Goal: Information Seeking & Learning: Learn about a topic

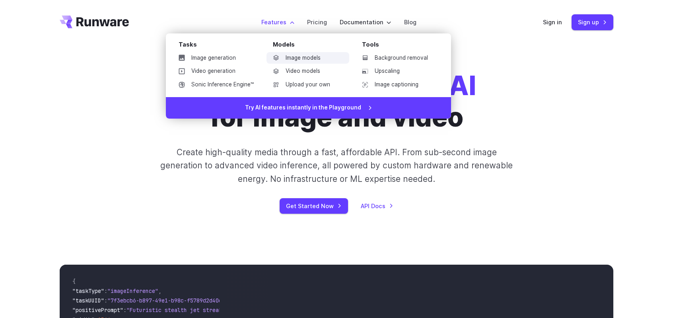
click at [301, 58] on link "Image models" at bounding box center [307, 58] width 83 height 12
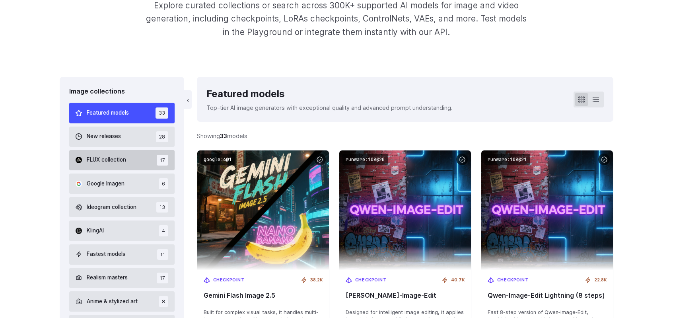
scroll to position [199, 0]
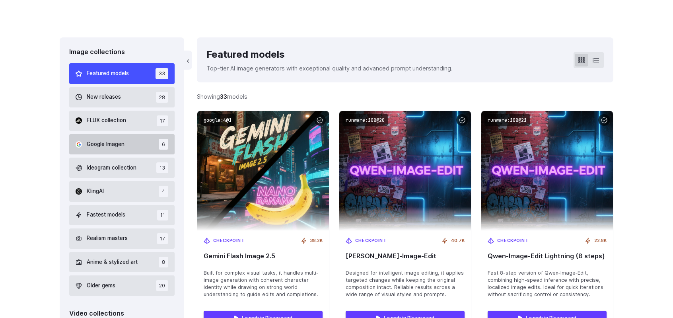
click at [137, 142] on button "Google Imagen 6" at bounding box center [121, 144] width 105 height 20
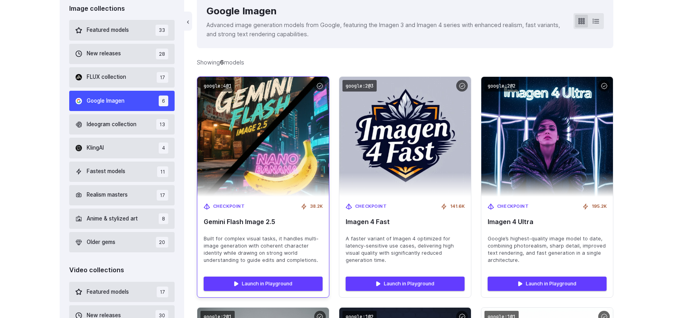
scroll to position [265, 0]
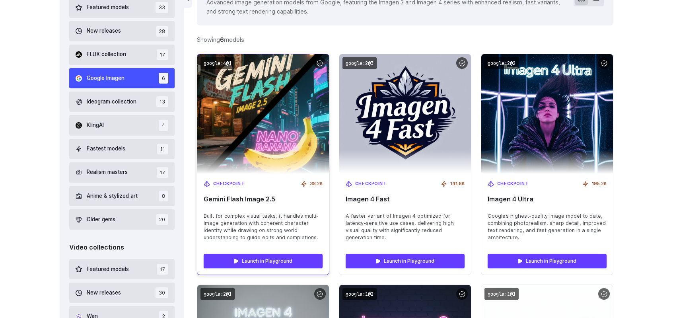
click at [288, 196] on span "Gemini Flash Image 2.5" at bounding box center [263, 199] width 119 height 8
click at [274, 272] on div "Launch in Playground" at bounding box center [263, 260] width 132 height 27
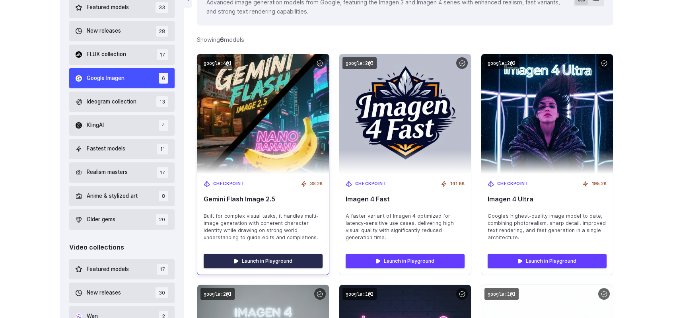
click at [278, 260] on link "Launch in Playground" at bounding box center [263, 261] width 119 height 14
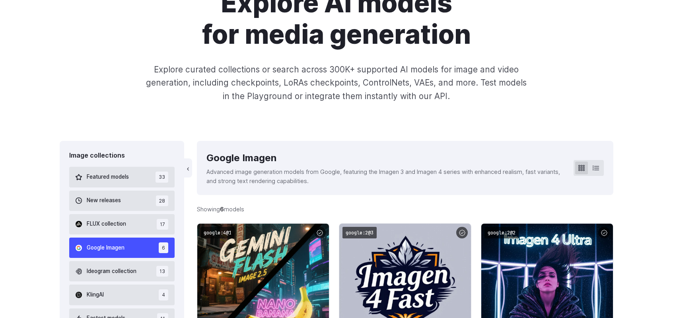
scroll to position [0, 0]
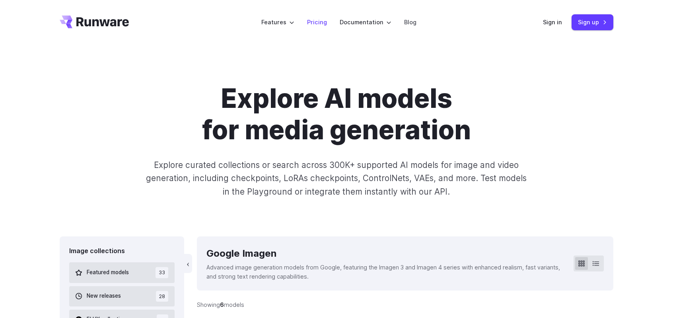
click at [318, 20] on link "Pricing" at bounding box center [317, 22] width 20 height 9
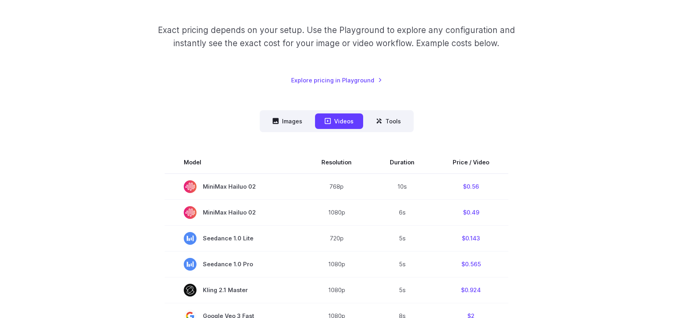
scroll to position [119, 0]
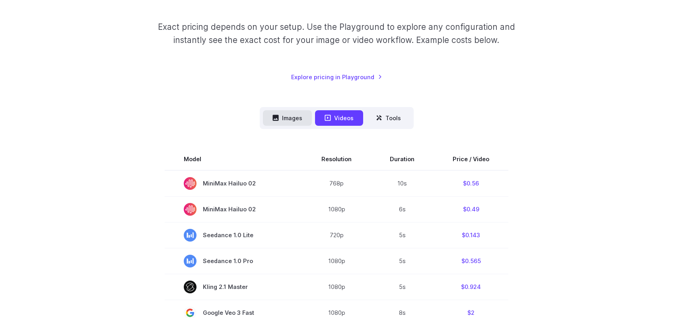
click at [298, 113] on button "Images" at bounding box center [287, 118] width 49 height 16
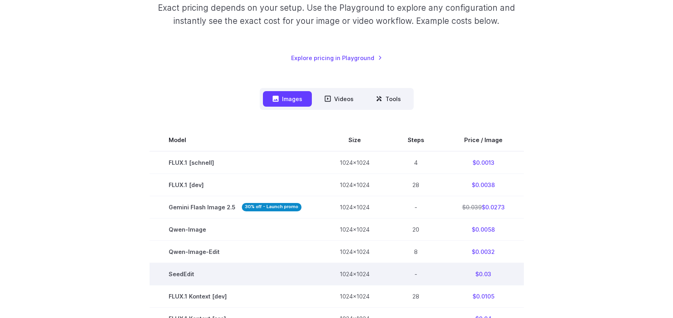
scroll to position [159, 0]
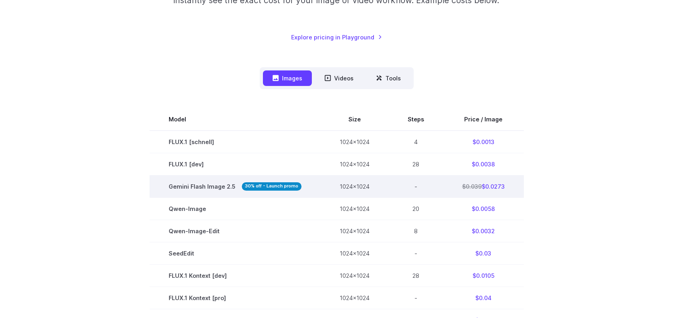
drag, startPoint x: 510, startPoint y: 186, endPoint x: 482, endPoint y: 186, distance: 27.4
click at [482, 186] on td "$0.039 $0.0273" at bounding box center [483, 186] width 81 height 22
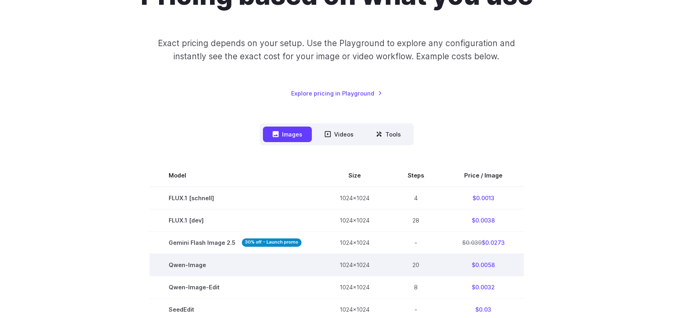
scroll to position [0, 0]
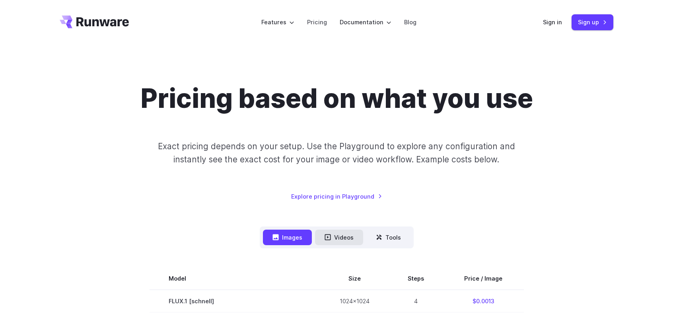
click at [347, 238] on button "Videos" at bounding box center [339, 237] width 48 height 16
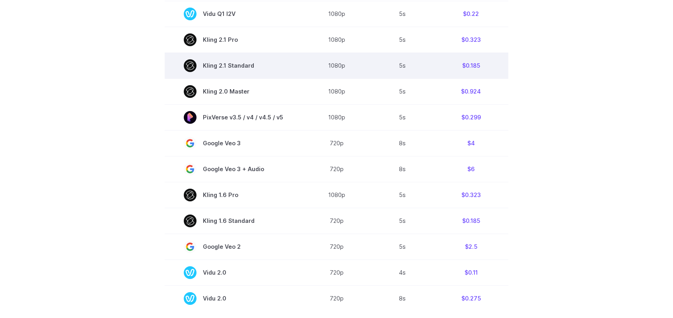
scroll to position [477, 0]
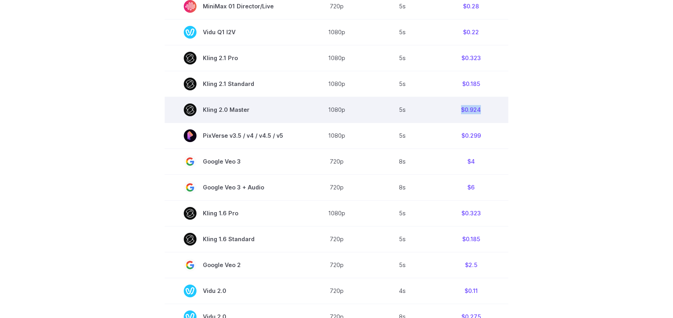
drag, startPoint x: 458, startPoint y: 106, endPoint x: 490, endPoint y: 112, distance: 32.8
click at [490, 112] on td "$0.924" at bounding box center [471, 110] width 75 height 26
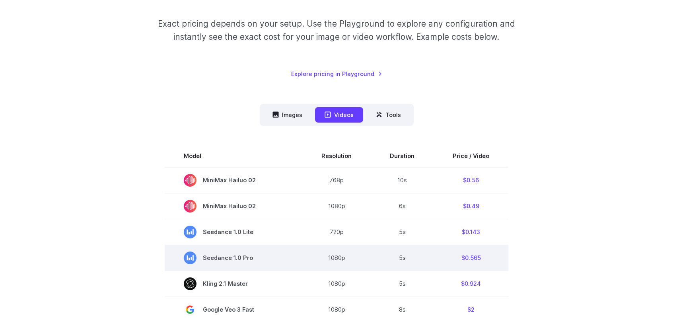
scroll to position [119, 0]
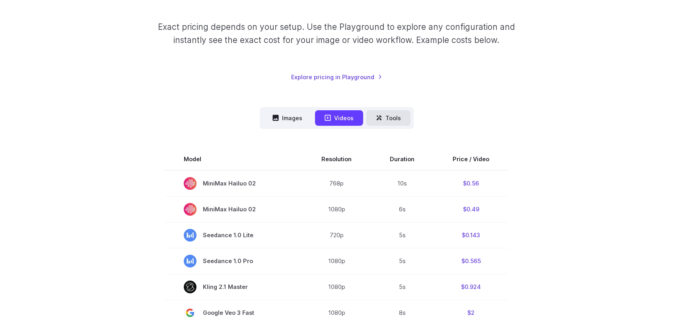
click at [386, 121] on button "Tools" at bounding box center [388, 118] width 44 height 16
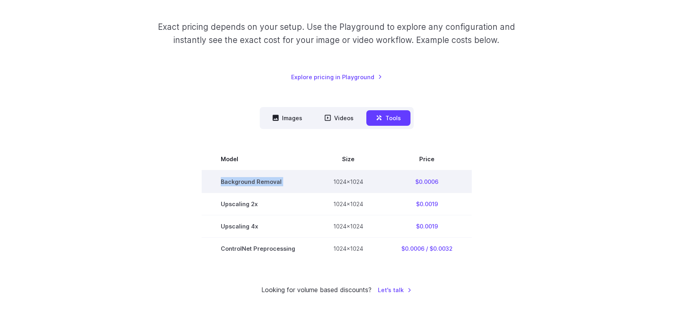
drag, startPoint x: 216, startPoint y: 183, endPoint x: 321, endPoint y: 183, distance: 105.4
click at [321, 183] on tr "Background Removal 1024x1024 $0.0006" at bounding box center [337, 181] width 270 height 23
drag, startPoint x: 418, startPoint y: 182, endPoint x: 440, endPoint y: 181, distance: 22.3
click at [440, 181] on td "$0.0006" at bounding box center [426, 181] width 89 height 23
click at [430, 186] on td "$0.0006" at bounding box center [426, 181] width 89 height 23
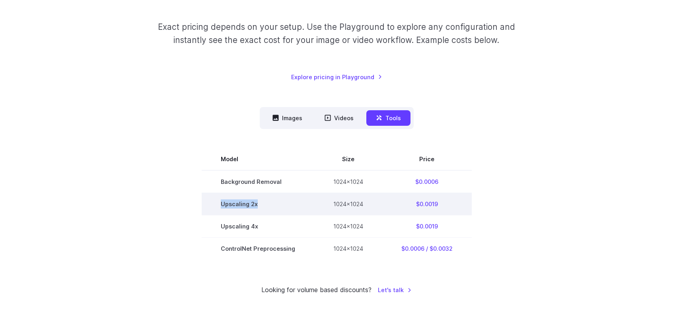
drag, startPoint x: 221, startPoint y: 204, endPoint x: 290, endPoint y: 204, distance: 68.8
click at [290, 204] on td "Upscaling 2x" at bounding box center [258, 204] width 113 height 22
click at [329, 204] on td "1024x1024" at bounding box center [348, 204] width 68 height 22
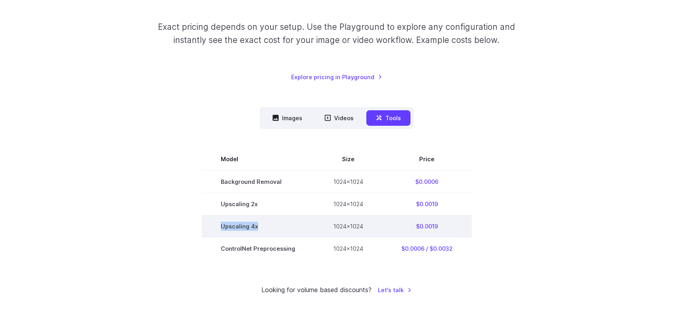
drag, startPoint x: 220, startPoint y: 225, endPoint x: 266, endPoint y: 226, distance: 45.3
click at [266, 226] on td "Upscaling 4x" at bounding box center [258, 226] width 113 height 22
drag, startPoint x: 410, startPoint y: 225, endPoint x: 451, endPoint y: 227, distance: 41.0
click at [451, 227] on td "$0.0019" at bounding box center [426, 226] width 89 height 22
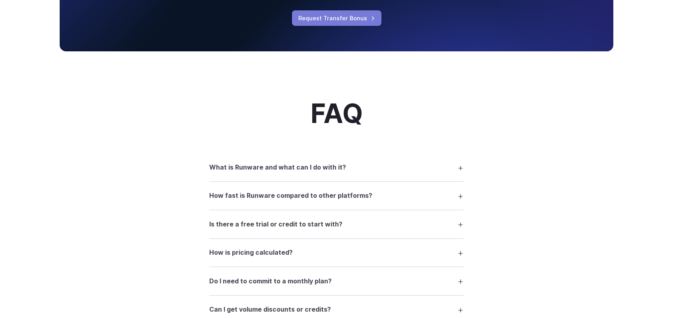
scroll to position [636, 0]
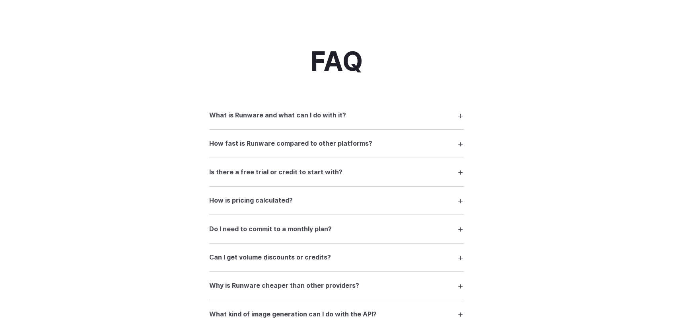
click at [358, 117] on summary "What is Runware and what can I do with it?" at bounding box center [336, 115] width 255 height 15
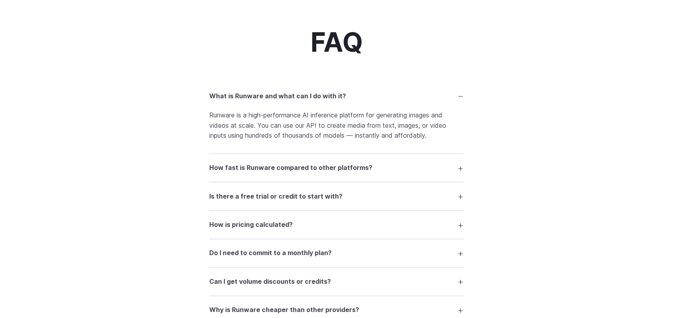
scroll to position [676, 0]
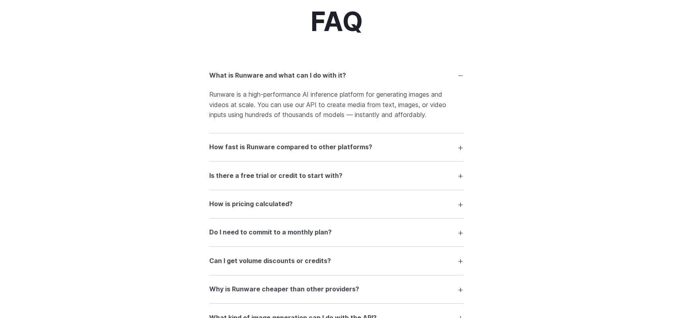
click at [398, 146] on summary "How fast is Runware compared to other platforms?" at bounding box center [336, 147] width 255 height 15
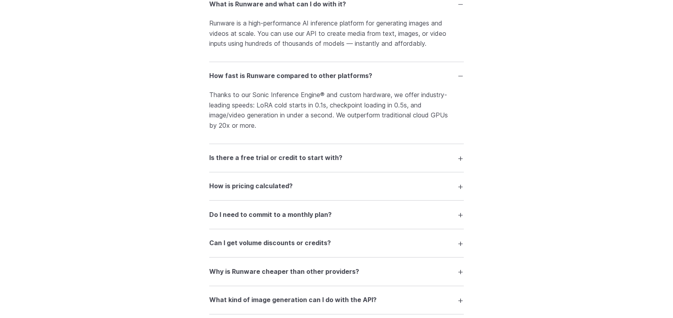
scroll to position [756, 0]
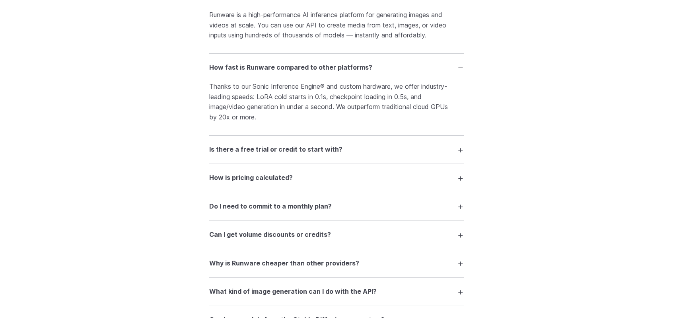
click at [356, 152] on summary "Is there a free trial or credit to start with?" at bounding box center [336, 149] width 255 height 15
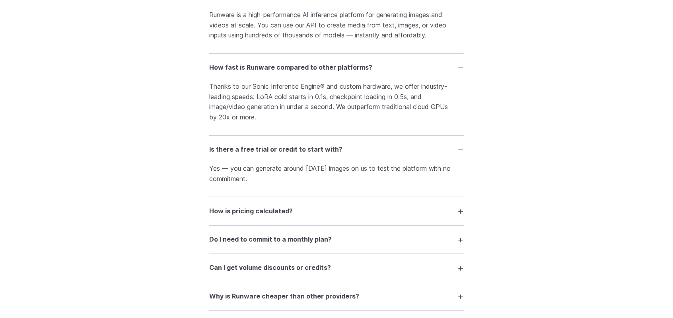
click at [297, 214] on summary "How is pricing calculated?" at bounding box center [336, 210] width 255 height 15
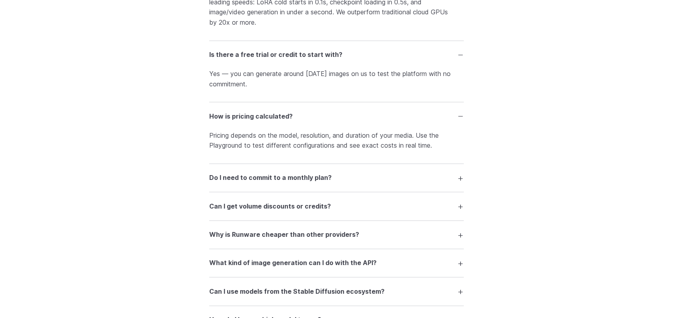
scroll to position [875, 0]
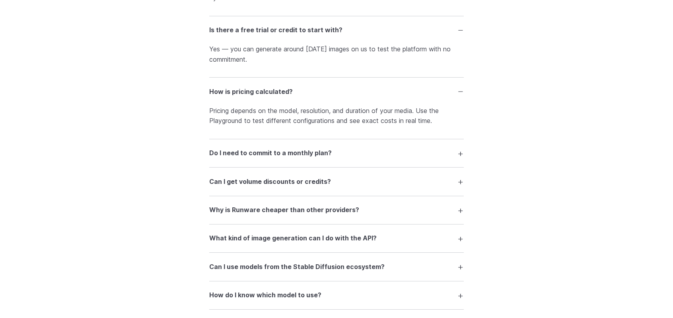
click at [333, 159] on summary "Do I need to commit to a monthly plan?" at bounding box center [336, 153] width 255 height 15
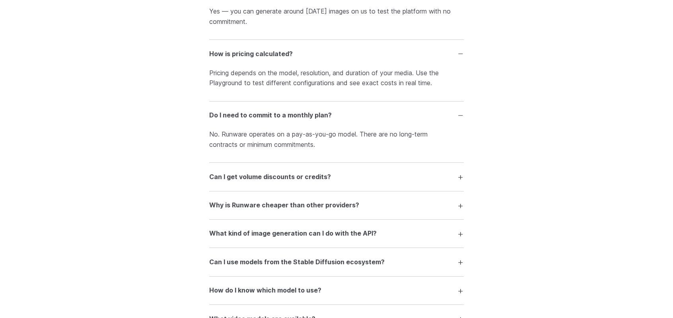
scroll to position [955, 0]
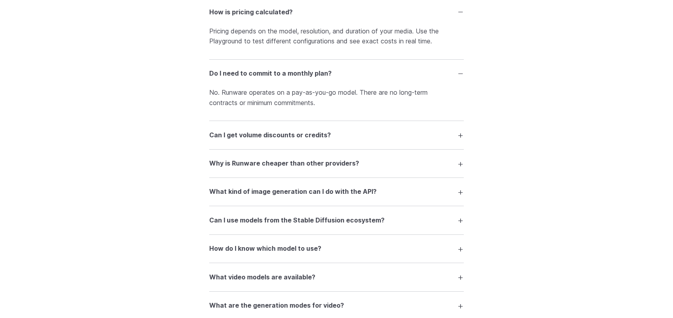
click at [245, 140] on h3 "Can I get volume discounts or credits?" at bounding box center [270, 135] width 122 height 10
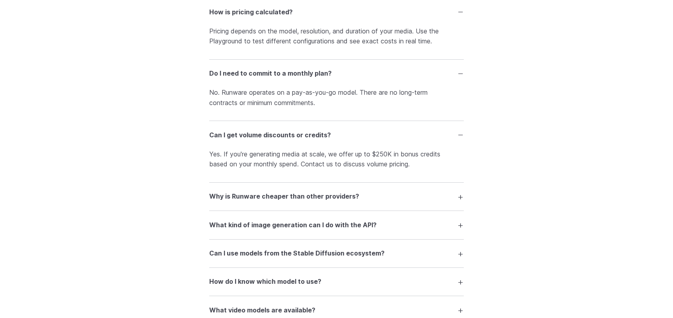
click at [255, 198] on h3 "Why is Runware cheaper than other providers?" at bounding box center [284, 196] width 150 height 10
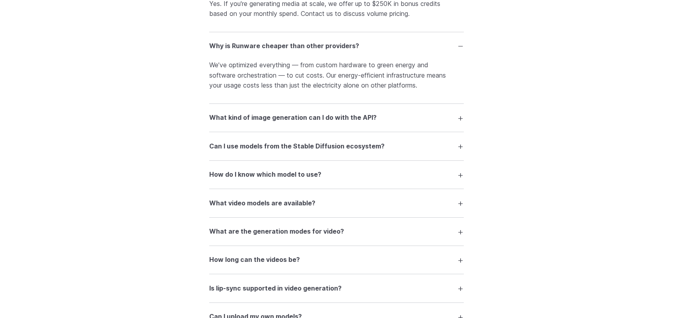
scroll to position [1114, 0]
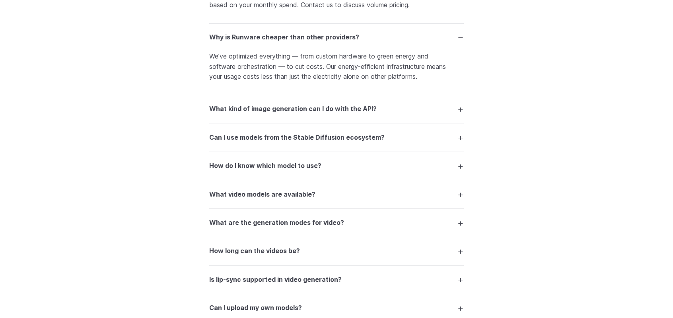
click at [329, 103] on summary "What kind of image generation can I do with the API?" at bounding box center [336, 108] width 255 height 15
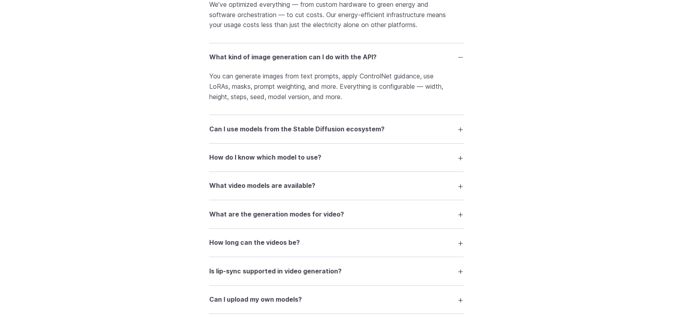
scroll to position [1193, 0]
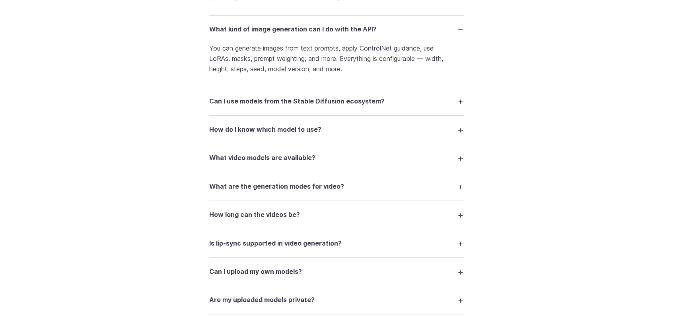
click at [307, 97] on summary "Can I use models from the Stable Diffusion ecosystem?" at bounding box center [336, 100] width 255 height 15
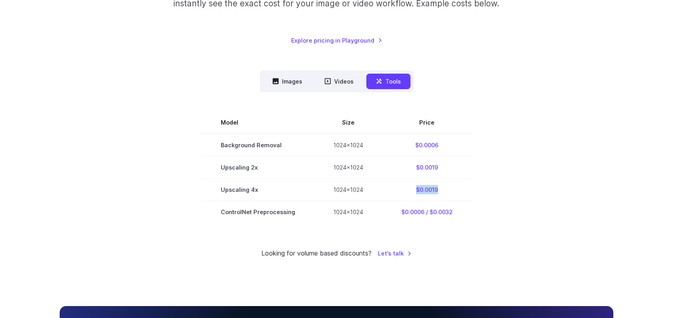
scroll to position [0, 0]
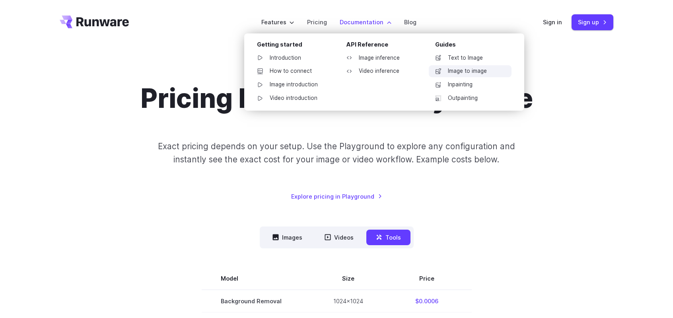
click at [459, 71] on link "Image to image" at bounding box center [470, 71] width 83 height 12
